Goal: Answer question/provide support

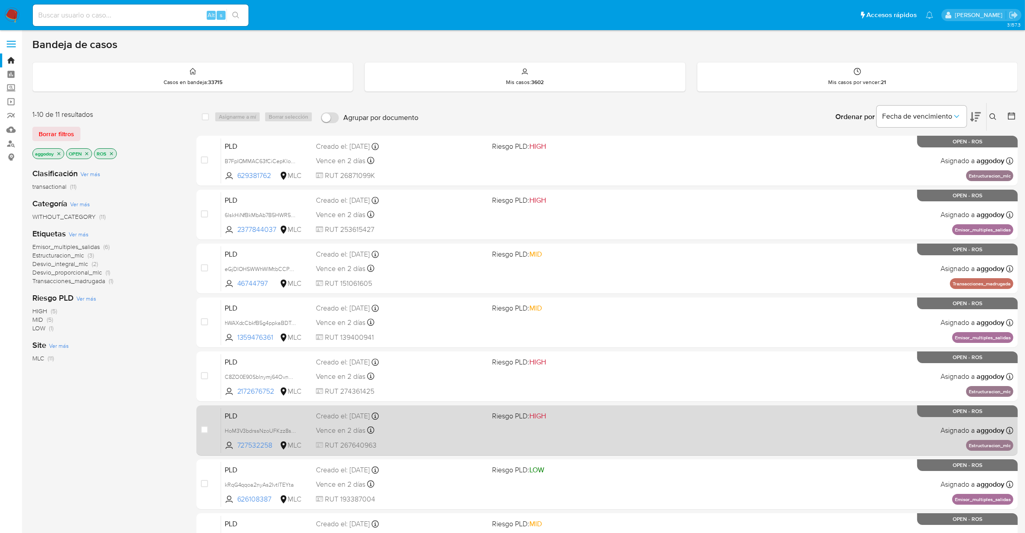
click at [227, 422] on div "PLD HoM3V3bdrssNzoUFKzz8sCmo 727532258 MLC Riesgo PLD: HIGH Creado el: 12/06/20…" at bounding box center [617, 429] width 792 height 45
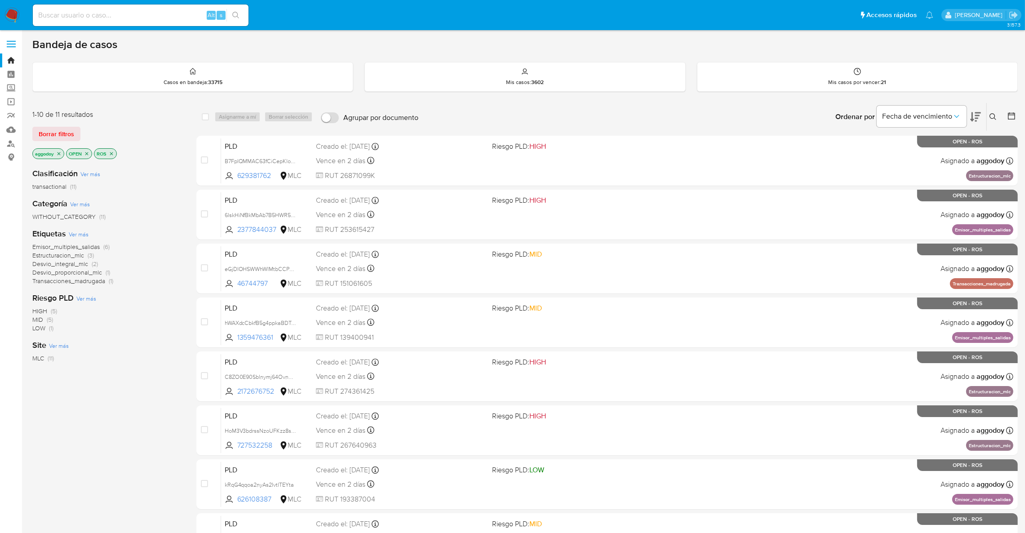
click at [62, 153] on icon "close-filter" at bounding box center [58, 153] width 5 height 5
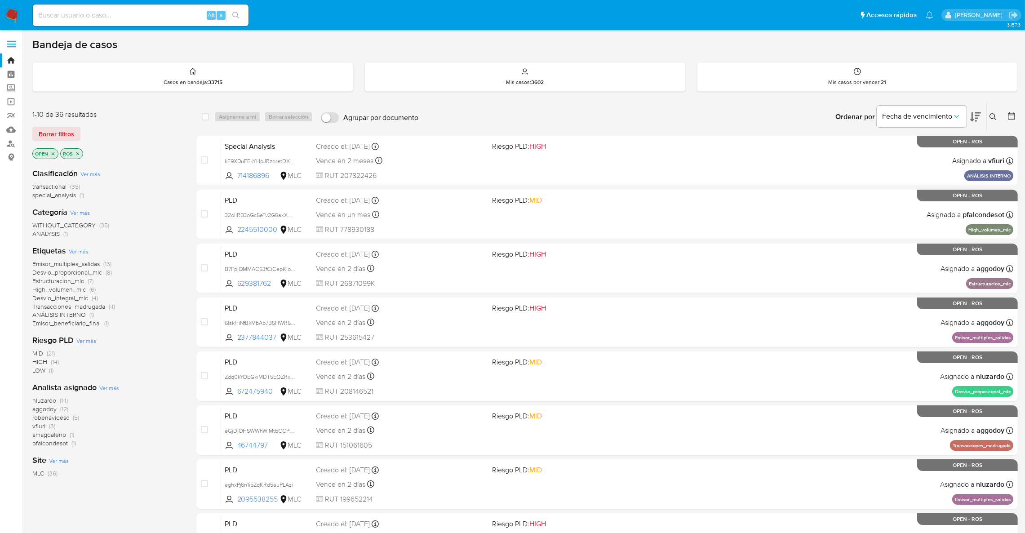
click at [54, 410] on span "aggodoy" at bounding box center [44, 408] width 24 height 9
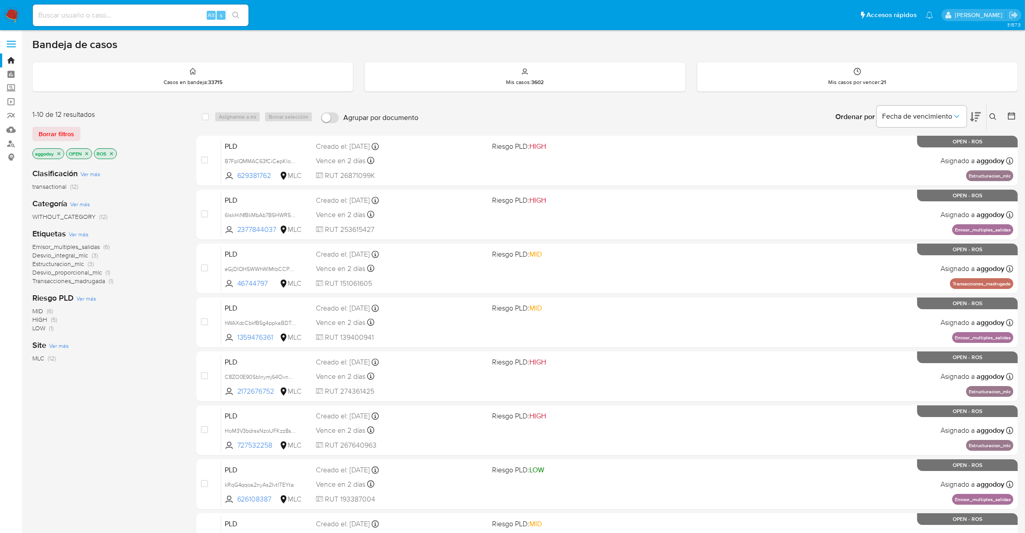
click at [99, 244] on span "Emisor_multiples_salidas" at bounding box center [65, 246] width 67 height 9
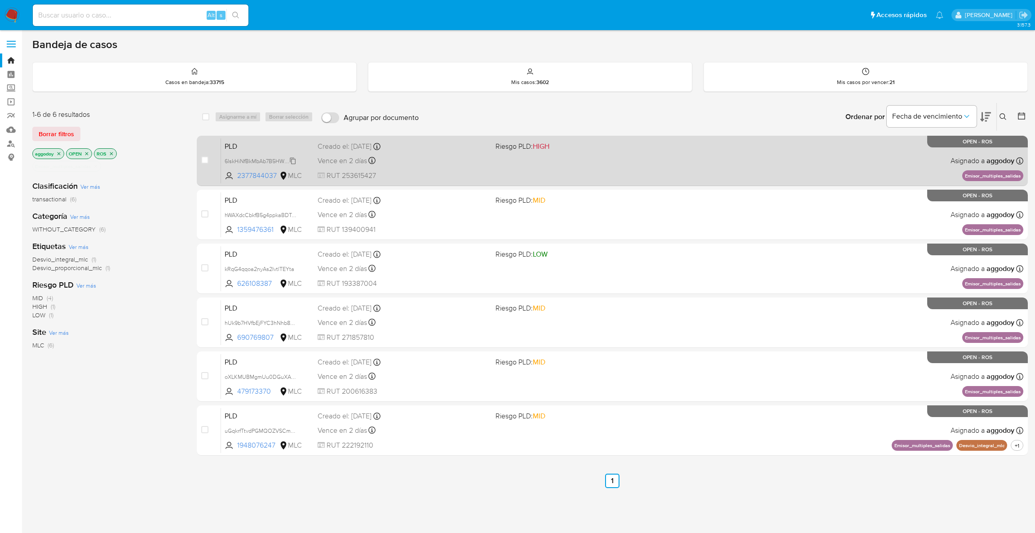
click at [266, 161] on span "6lskHiNfBkMbAb7B5HWR5t5X" at bounding box center [262, 160] width 75 height 10
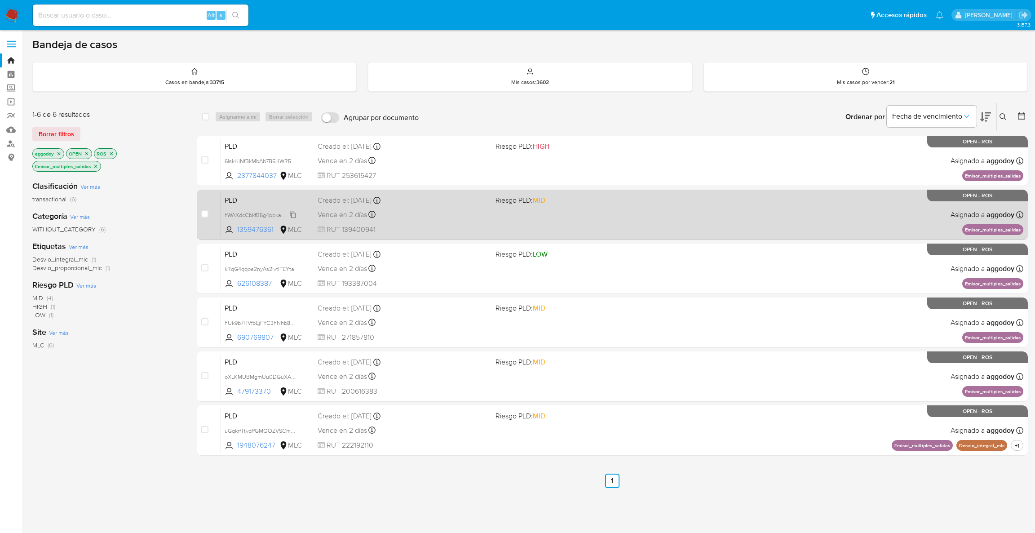
click at [281, 214] on span "hWAXdcCbkfB5g4ppkaBDTnq3" at bounding box center [263, 214] width 76 height 10
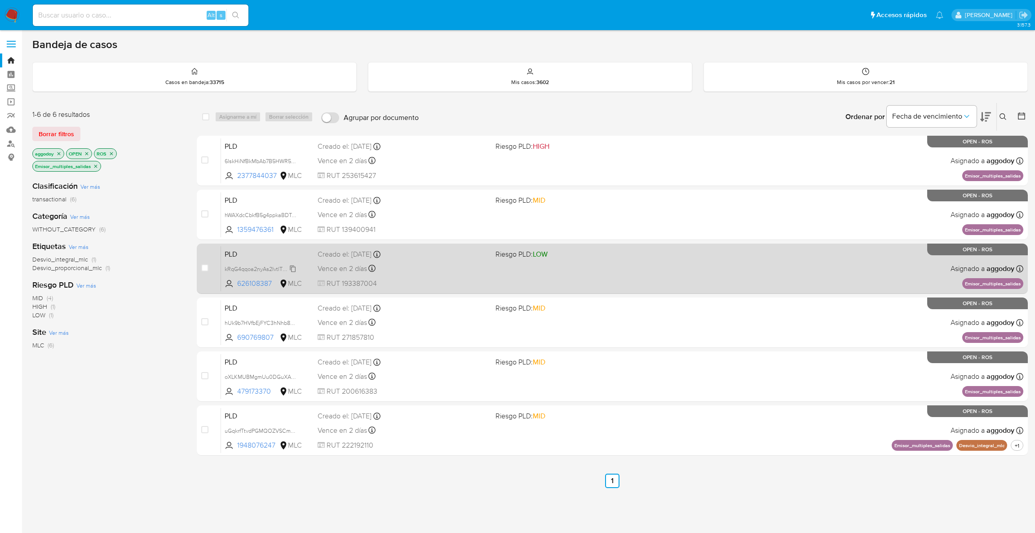
click at [268, 270] on span "kRqG4qqoa2nyAs2IvtlTEYta" at bounding box center [260, 268] width 70 height 10
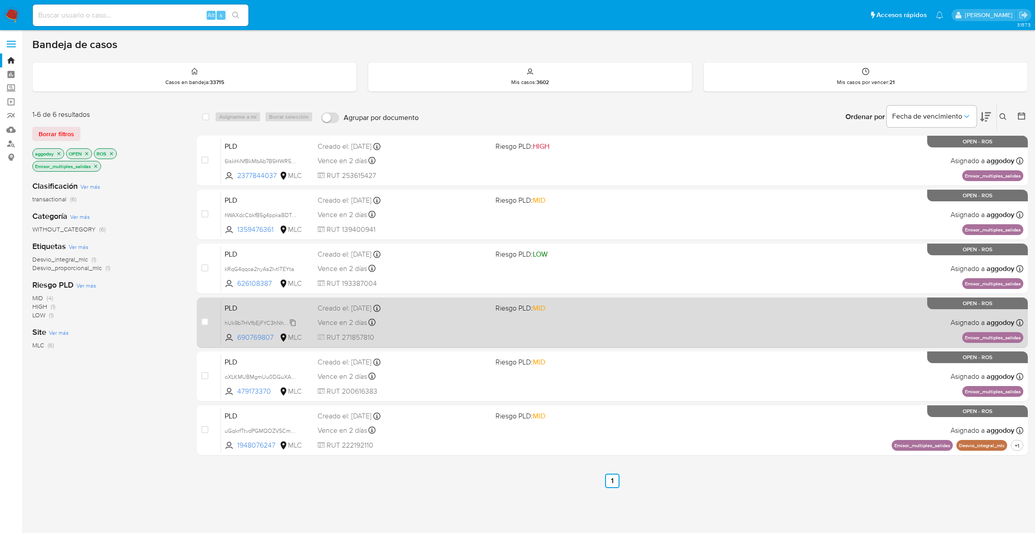
click at [247, 323] on span "hUk9b7HVfbEjFYC3hNhb82mF" at bounding box center [263, 322] width 76 height 10
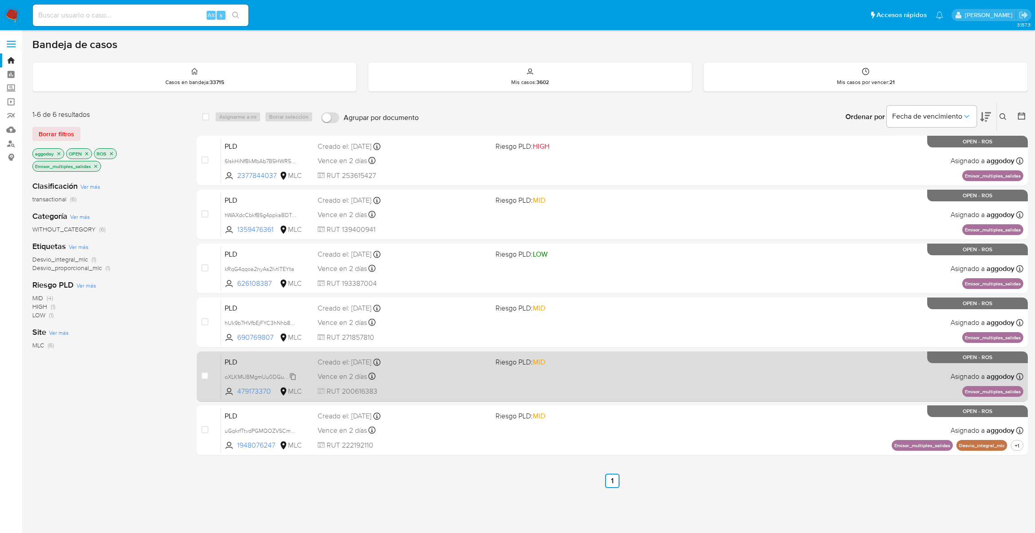
click at [268, 376] on span "oXLKMUBMgmUu0DGuXAOQwzkr" at bounding box center [268, 376] width 87 height 10
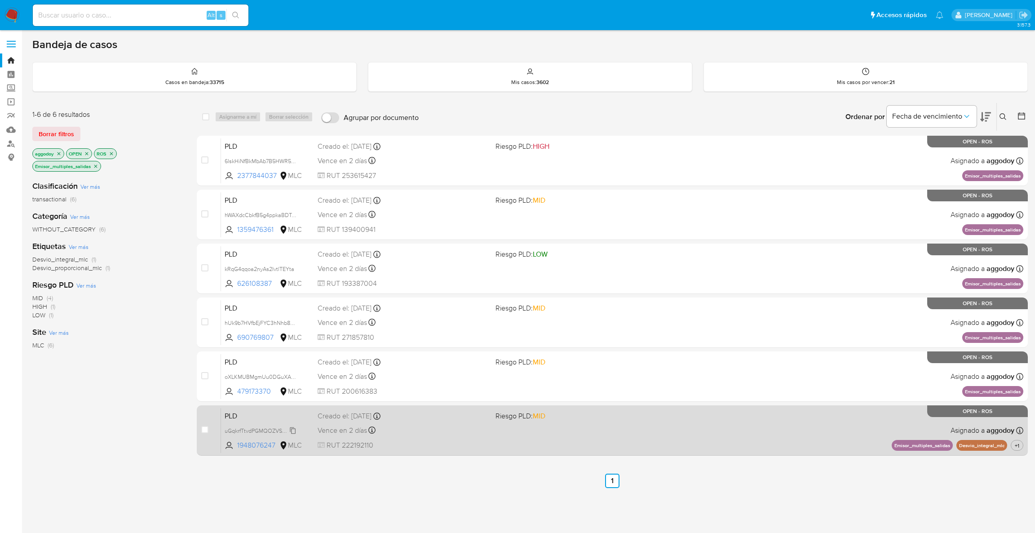
click at [238, 429] on span "uGqkrfTtvdPGMQOZVSCm2h0r" at bounding box center [264, 430] width 78 height 10
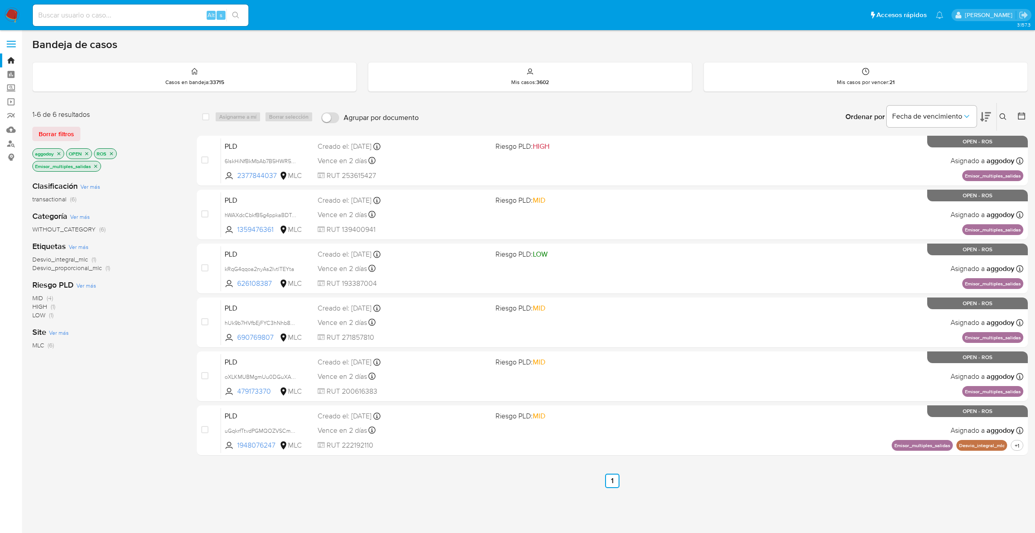
click at [115, 154] on p "ROS" at bounding box center [105, 154] width 22 height 10
click at [114, 153] on icon "close-filter" at bounding box center [111, 153] width 5 height 5
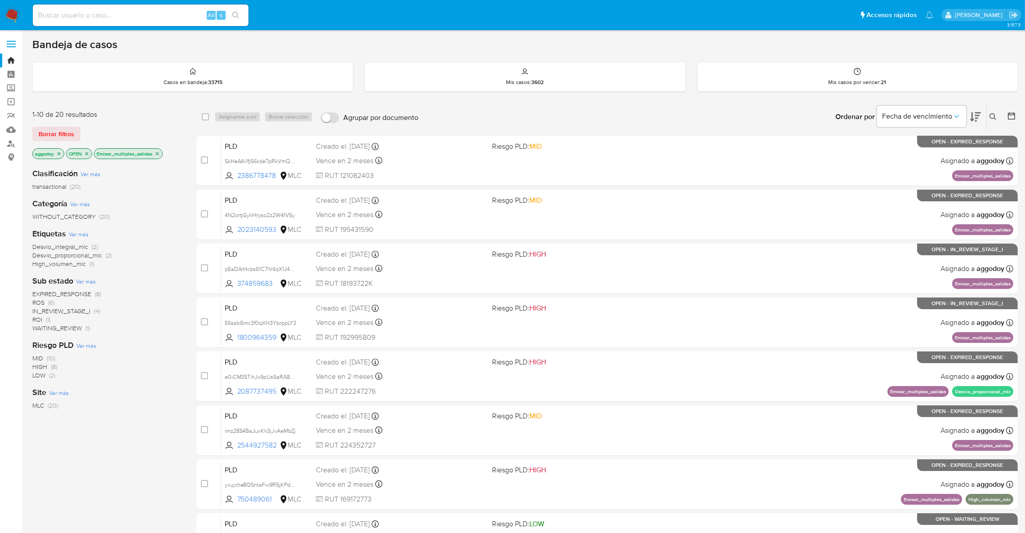
click at [157, 152] on icon "close-filter" at bounding box center [157, 153] width 5 height 5
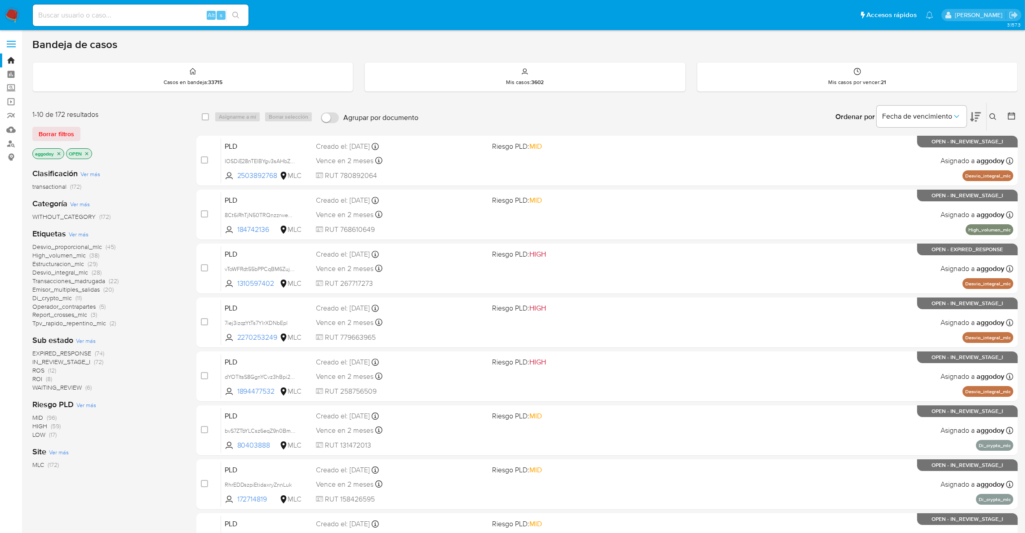
click at [44, 379] on span "ROI (8)" at bounding box center [42, 379] width 20 height 9
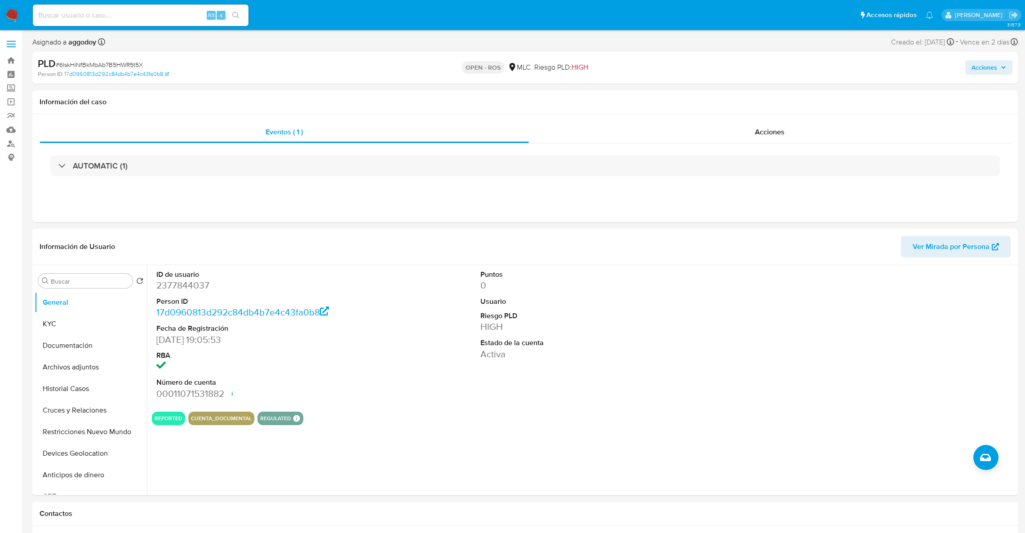
select select "10"
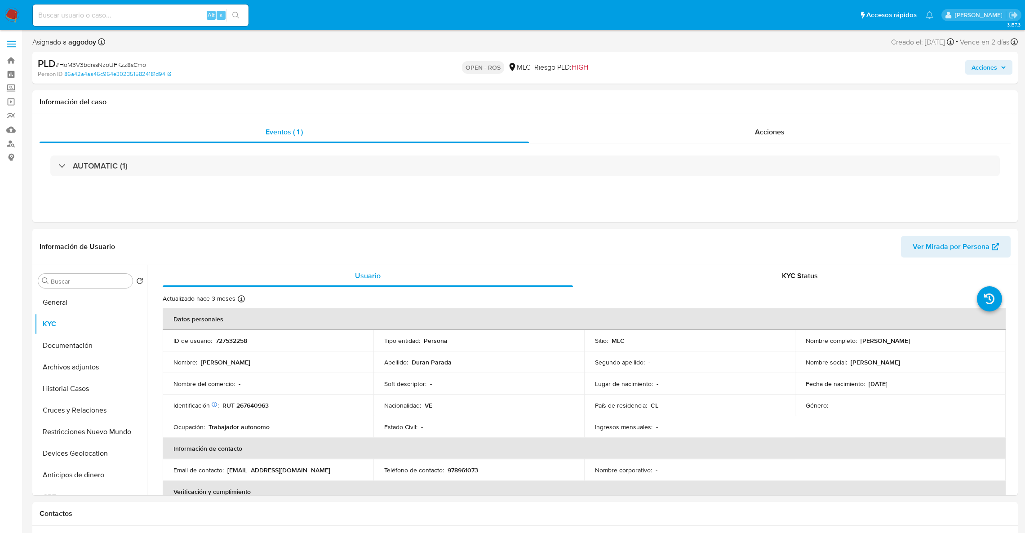
select select "10"
click at [371, 131] on div "Eventos ( 1 )" at bounding box center [284, 132] width 489 height 22
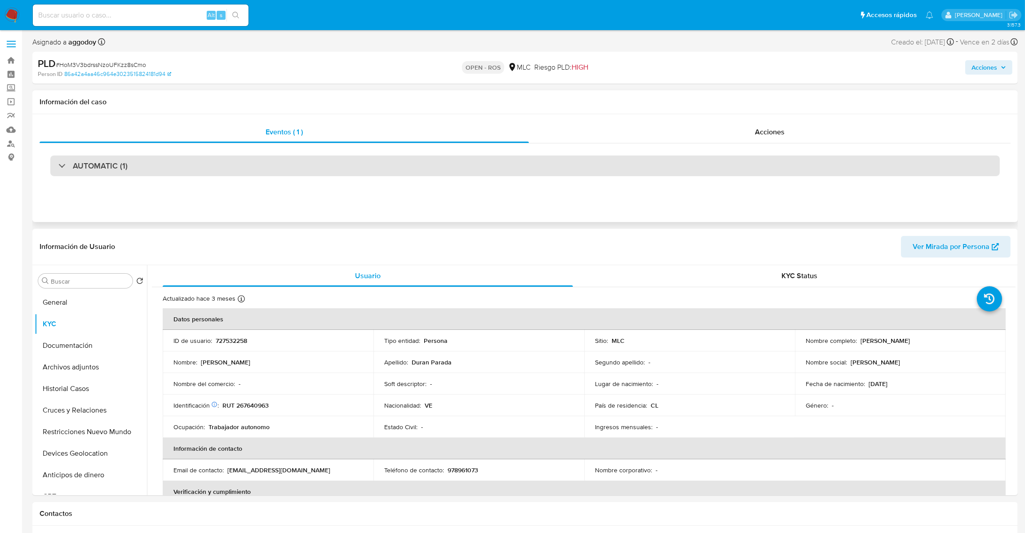
click at [325, 157] on div "AUTOMATIC (1)" at bounding box center [524, 165] width 949 height 21
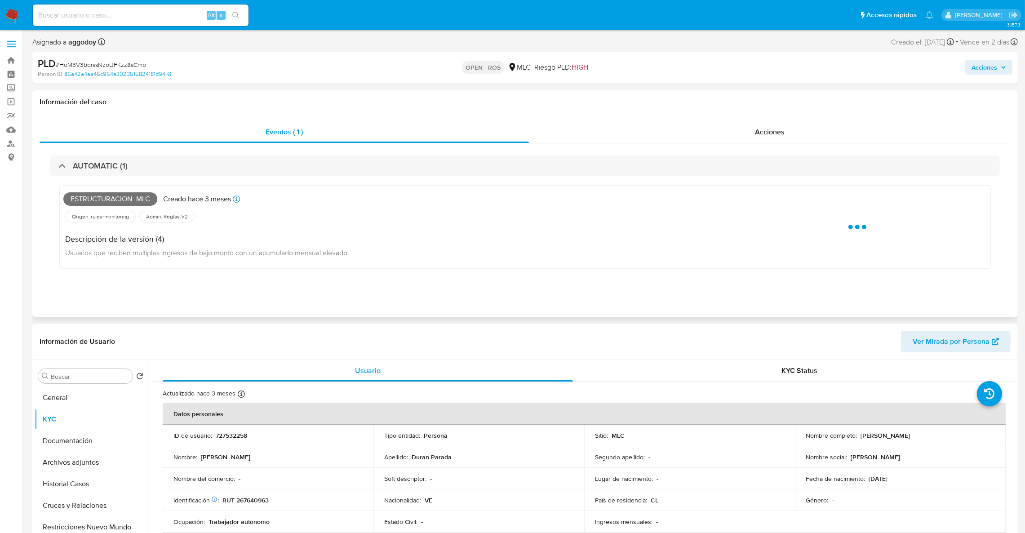
click at [145, 202] on span "Estructuracion_mlc" at bounding box center [110, 198] width 94 height 13
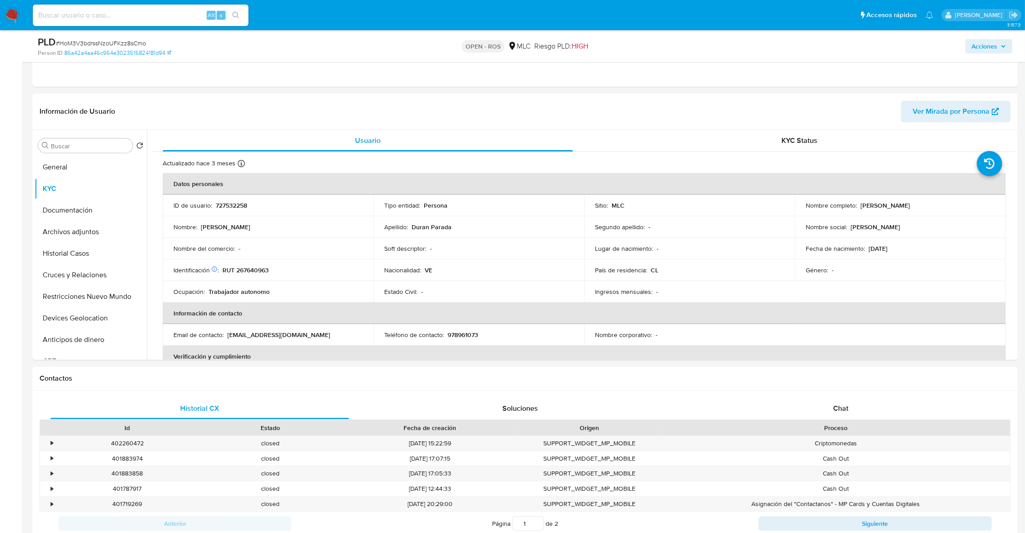
scroll to position [322, 0]
click at [235, 198] on td "ID de usuario : 727532258" at bounding box center [268, 203] width 211 height 22
click at [95, 255] on button "Historial Casos" at bounding box center [87, 251] width 105 height 22
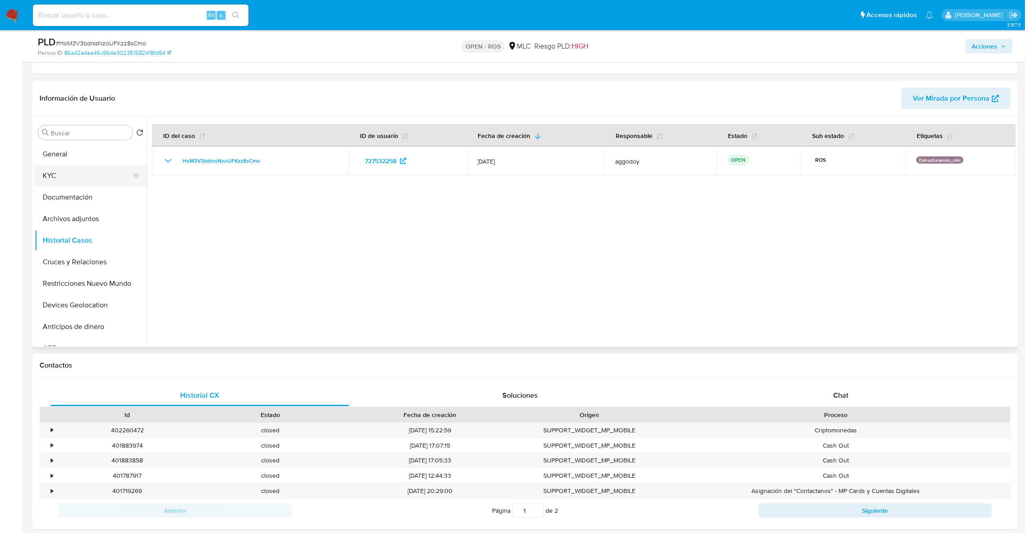
click at [76, 178] on button "KYC" at bounding box center [87, 176] width 105 height 22
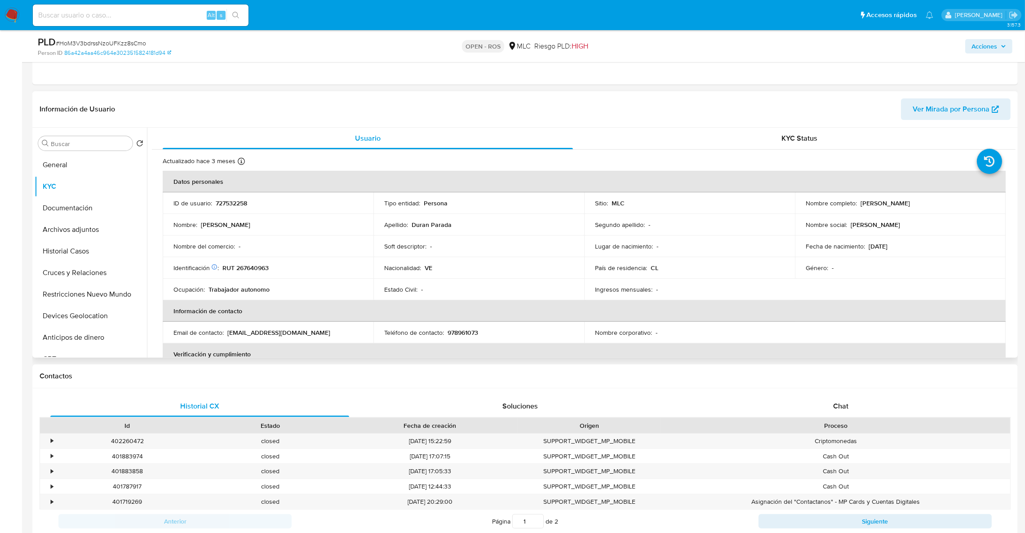
click at [910, 203] on p "Carlos Yocfreson Duran Parada" at bounding box center [884, 203] width 49 height 8
drag, startPoint x: 898, startPoint y: 209, endPoint x: 853, endPoint y: 207, distance: 45.4
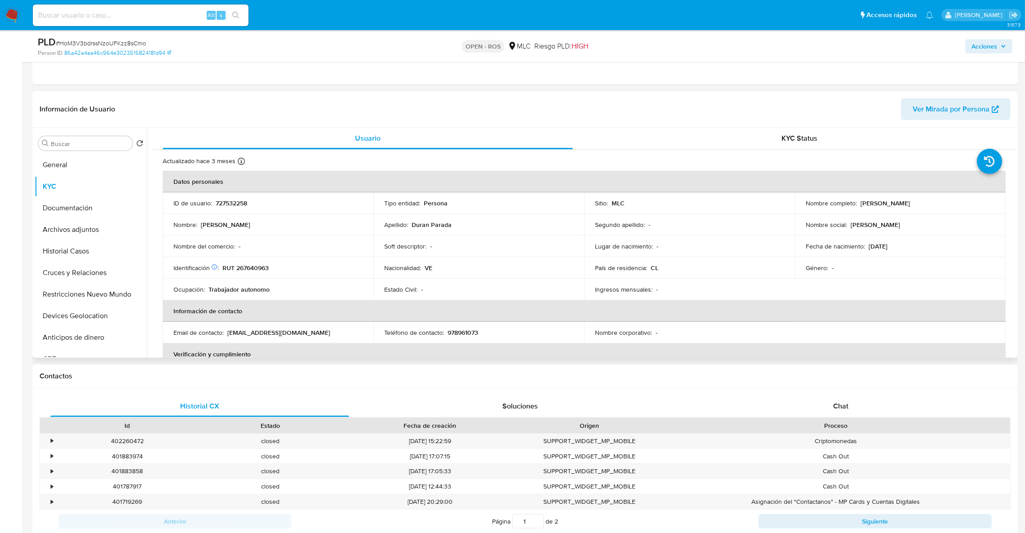
click at [853, 207] on div "Nombre completo : Carlos Yocfreson Duran Parada" at bounding box center [899, 203] width 189 height 8
click at [860, 206] on p "Carlos Yocfreson Duran Parada" at bounding box center [884, 203] width 49 height 8
drag, startPoint x: 859, startPoint y: 205, endPoint x: 966, endPoint y: 205, distance: 107.4
click at [966, 205] on div "Nombre completo : Carlos Yocfreson Duran Parada" at bounding box center [899, 203] width 189 height 8
copy p "Carlos Yocfreson Duran Parada"
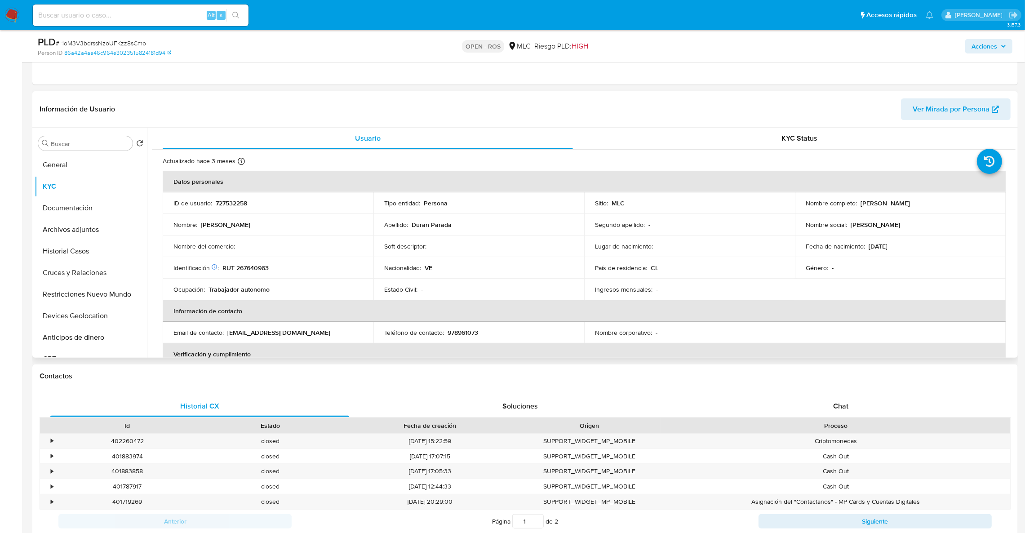
copy p "Carlos Yocfreson Duran Parada"
click at [464, 336] on p "978961073" at bounding box center [462, 332] width 31 height 8
copy p "978961073"
drag, startPoint x: 315, startPoint y: 342, endPoint x: 227, endPoint y: 334, distance: 87.9
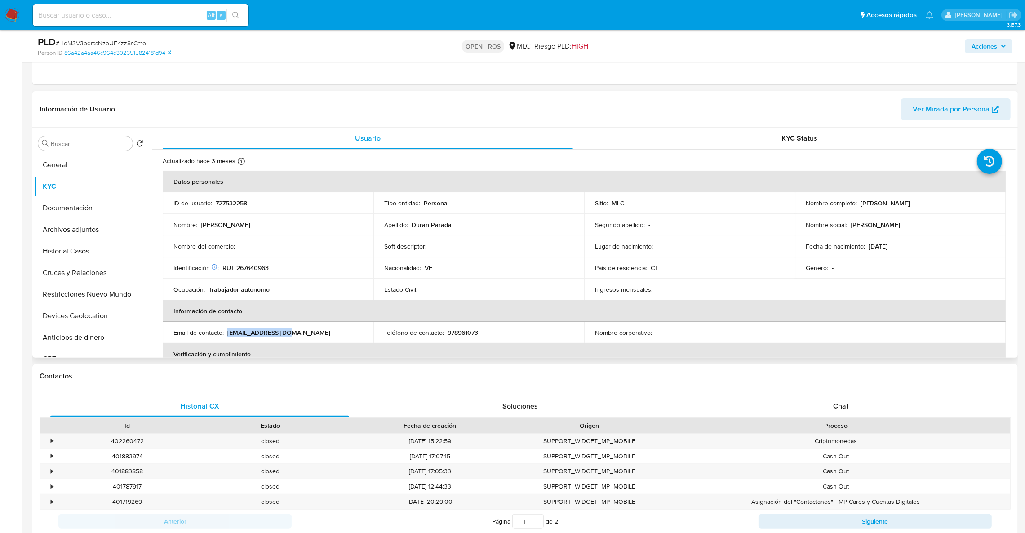
click at [227, 334] on td "Email de contacto : cd911811@gmail.com" at bounding box center [268, 333] width 211 height 22
copy p "cd911811@gmail.com"
click at [462, 335] on p "978961073" at bounding box center [462, 332] width 31 height 8
click at [264, 271] on p "RUT 267640963" at bounding box center [245, 268] width 46 height 8
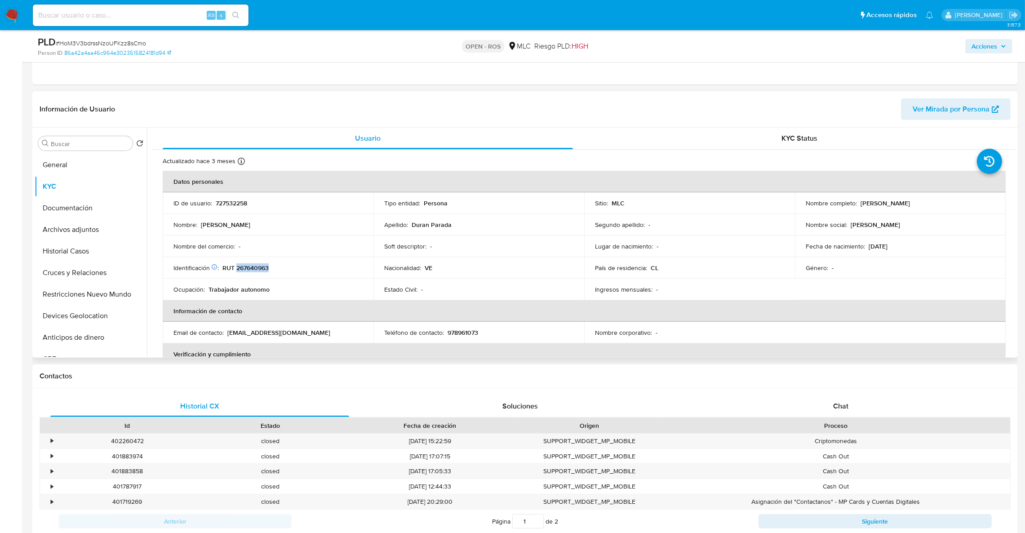
copy p "267640963"
click at [899, 242] on div "Fecha de nacimiento : 10/10/1992" at bounding box center [899, 246] width 189 height 8
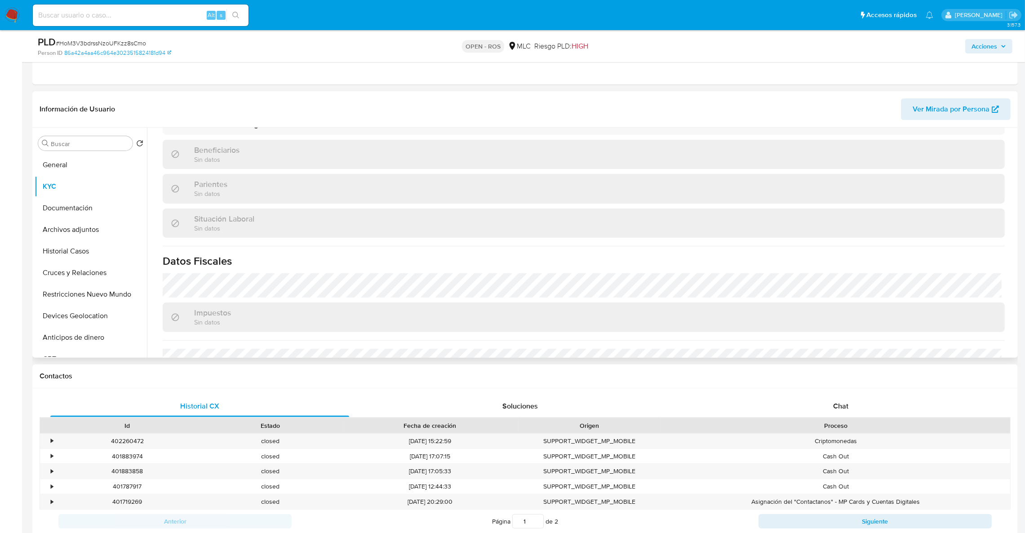
scroll to position [406, 0]
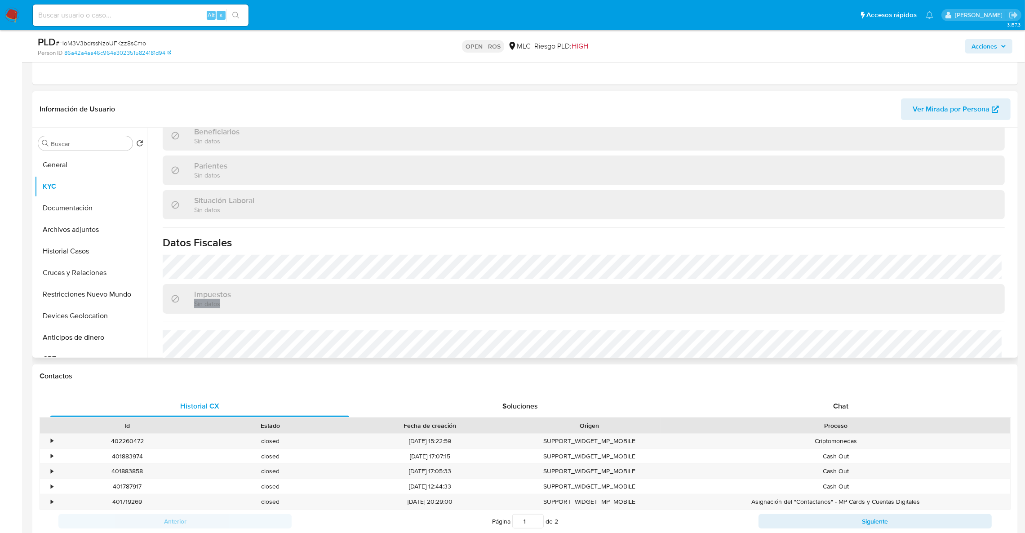
drag, startPoint x: 1015, startPoint y: 292, endPoint x: 1014, endPoint y: 303, distance: 11.3
click at [1014, 303] on div "Buscar Volver al orden por defecto General KYC Documentación Archivos adjuntos …" at bounding box center [524, 243] width 985 height 230
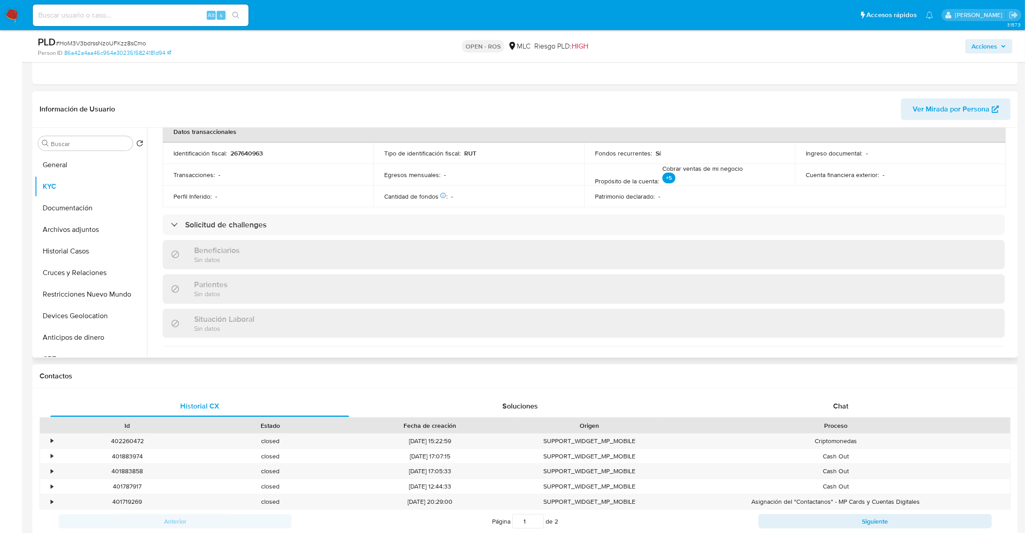
scroll to position [277, 0]
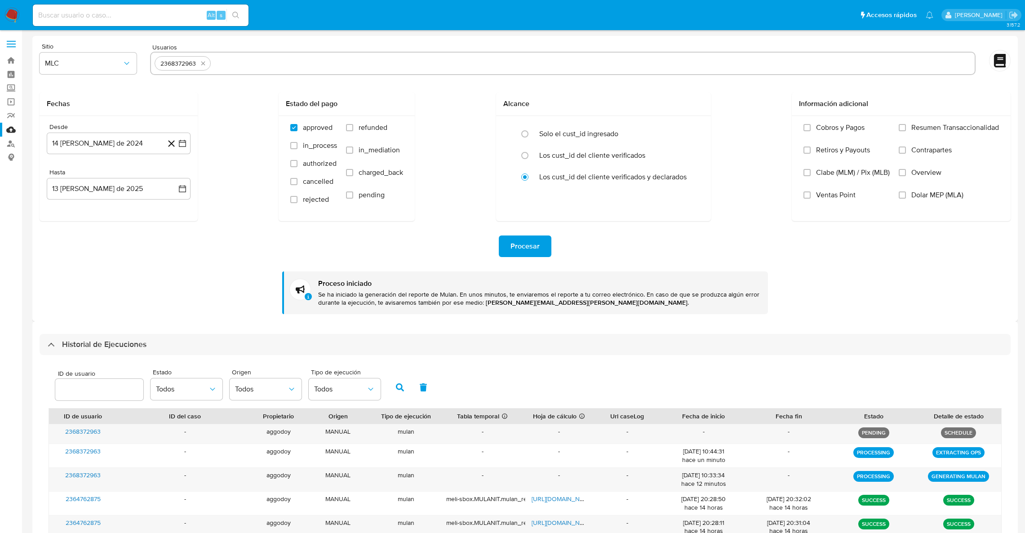
select select "10"
